Goal: Task Accomplishment & Management: Use online tool/utility

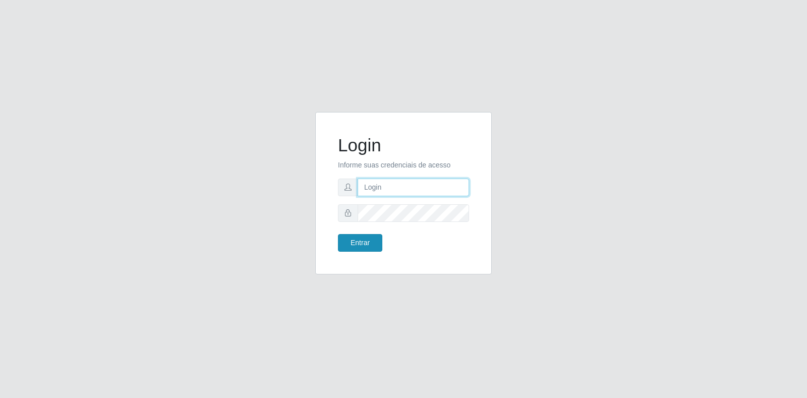
type input "[EMAIL_ADDRESS][DOMAIN_NAME]"
click at [356, 246] on button "Entrar" at bounding box center [360, 243] width 44 height 18
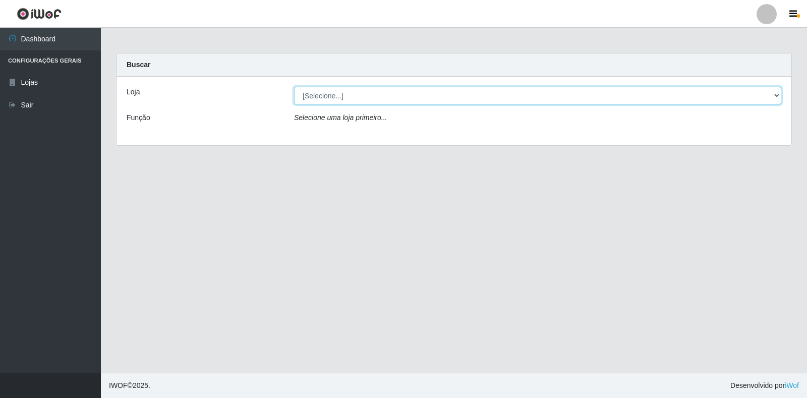
click at [346, 100] on select "[Selecione...] Atacado Vem - Loja 30 Laranjeiras Velha" at bounding box center [537, 96] width 487 height 18
select select "495"
click at [294, 87] on select "[Selecione...] Atacado Vem - Loja 30 Laranjeiras Velha" at bounding box center [537, 96] width 487 height 18
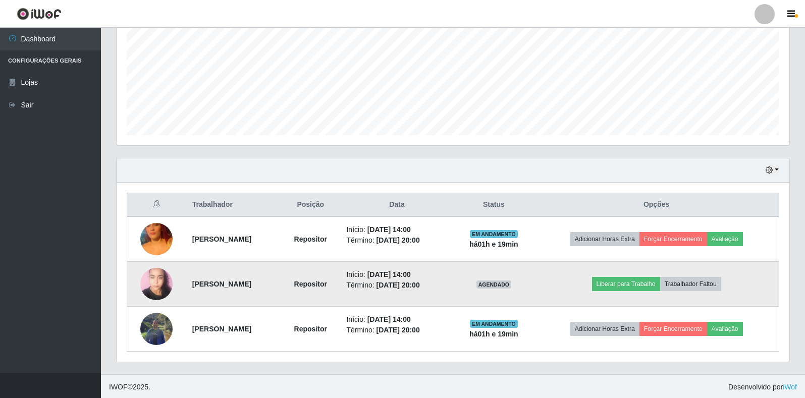
scroll to position [227, 0]
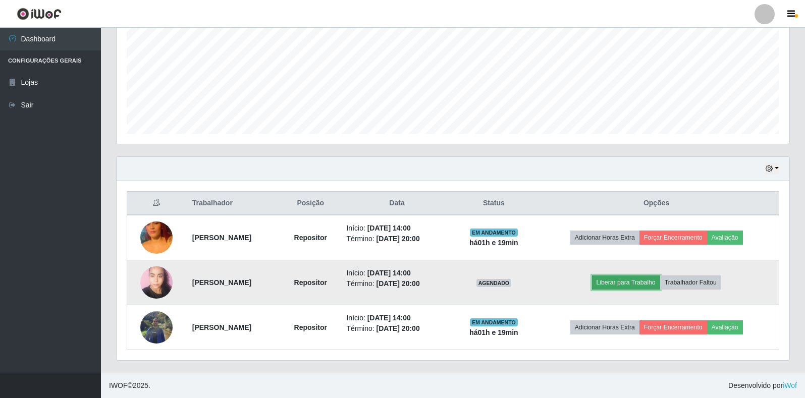
click at [636, 279] on button "Liberar para Trabalho" at bounding box center [626, 283] width 68 height 14
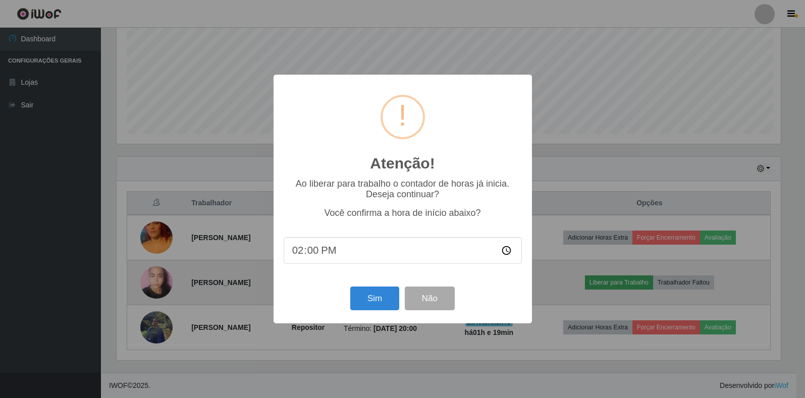
scroll to position [209, 667]
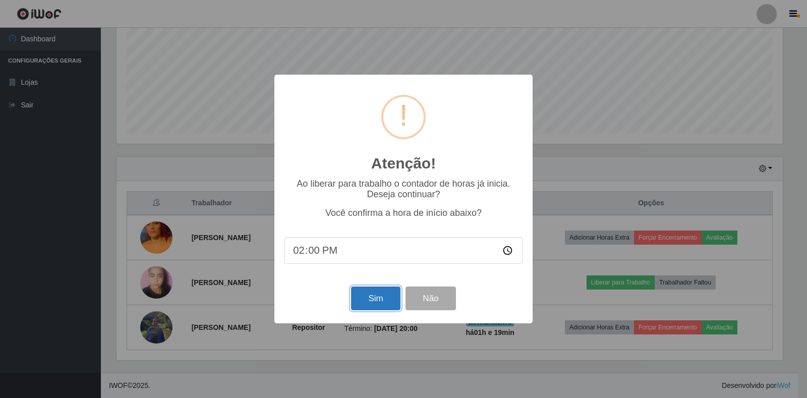
click at [362, 296] on button "Sim" at bounding box center [375, 299] width 49 height 24
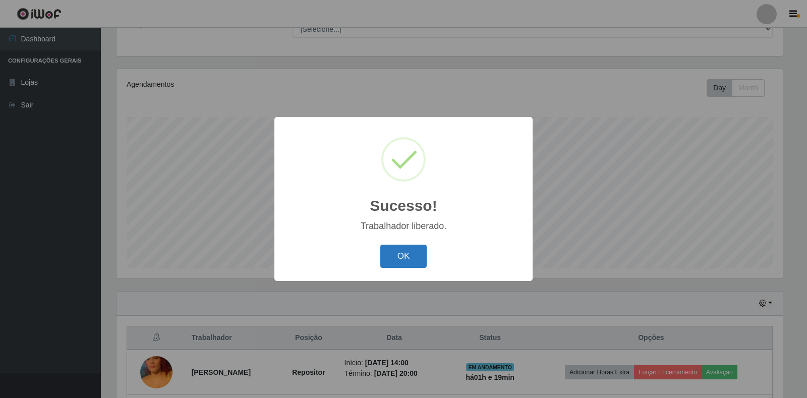
click at [401, 254] on button "OK" at bounding box center [403, 257] width 47 height 24
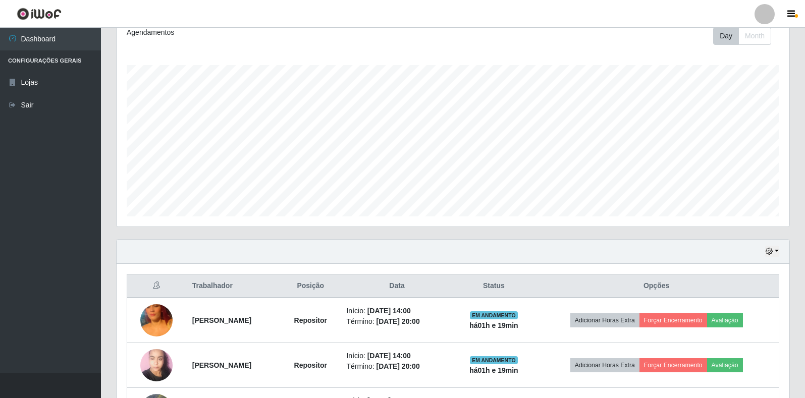
scroll to position [193, 0]
